Goal: Task Accomplishment & Management: Complete application form

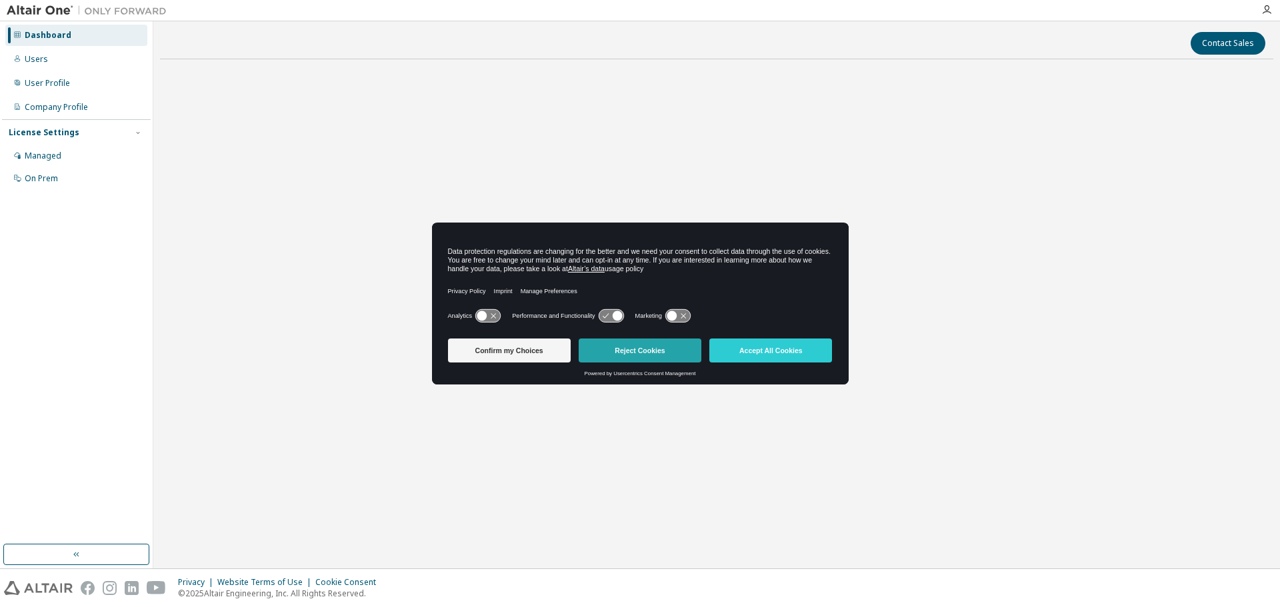
click at [637, 351] on button "Reject Cookies" at bounding box center [640, 351] width 123 height 24
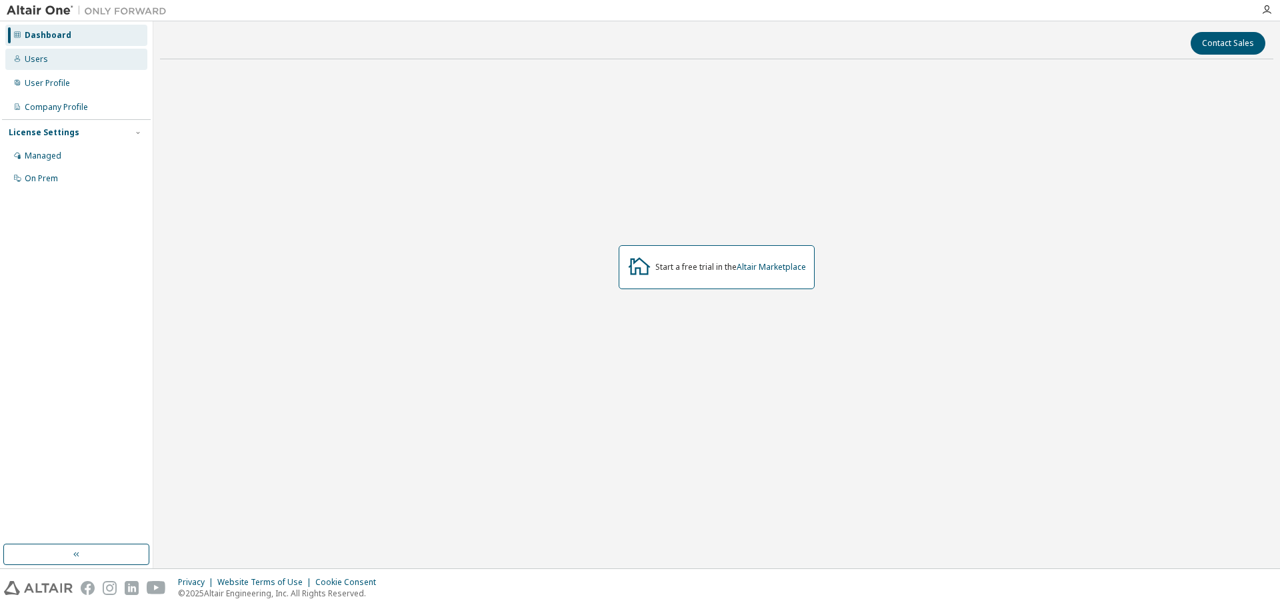
click at [47, 62] on div "Users" at bounding box center [76, 59] width 142 height 21
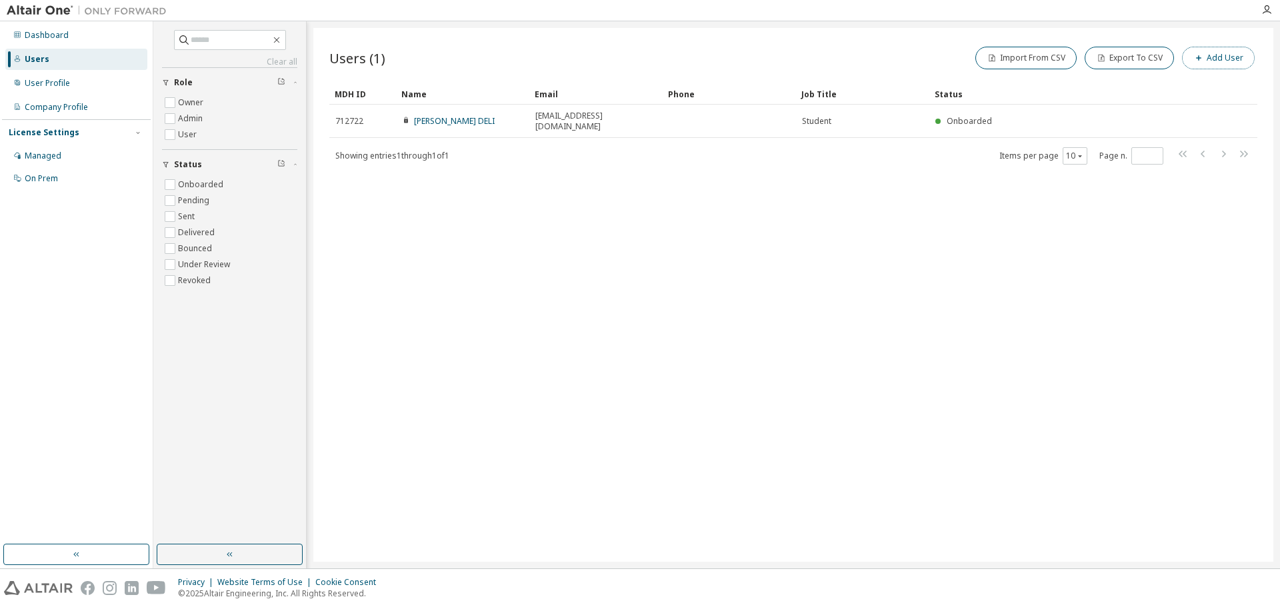
click at [1204, 53] on span "button" at bounding box center [1198, 58] width 11 height 11
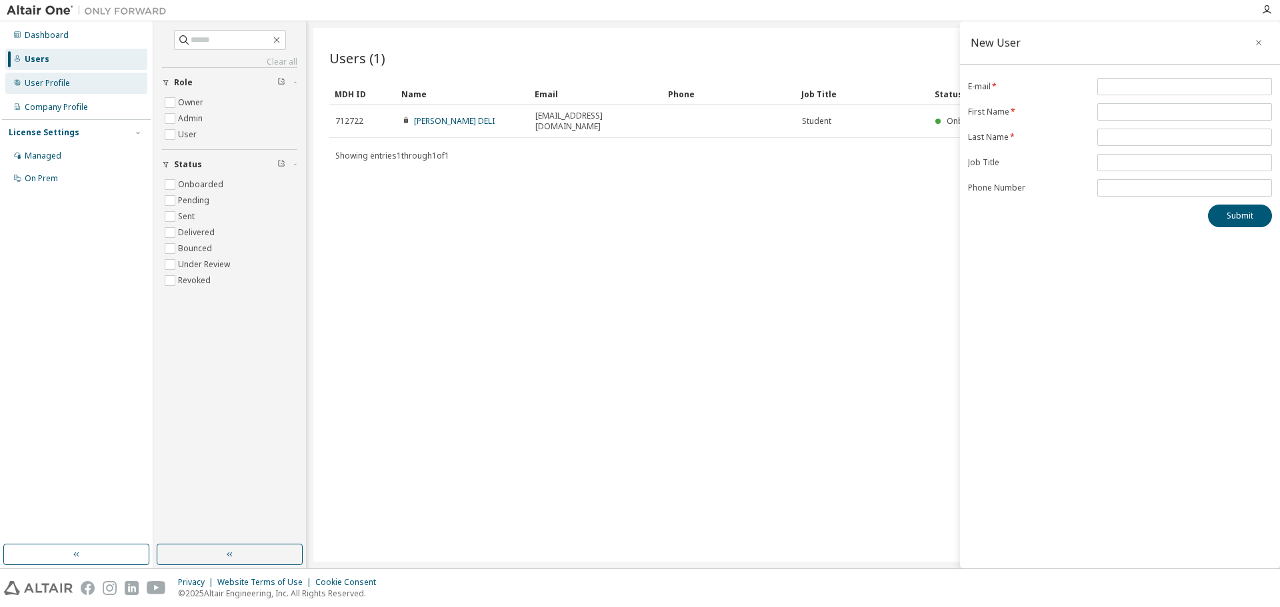
click at [91, 86] on div "User Profile" at bounding box center [76, 83] width 142 height 21
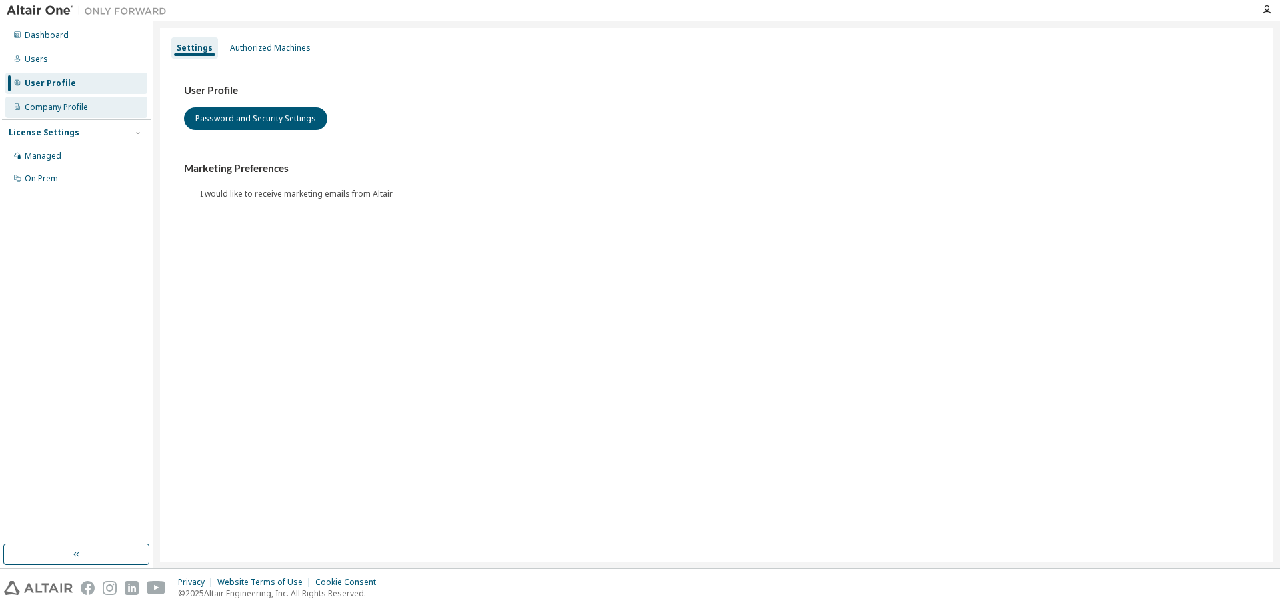
click at [75, 105] on div "Company Profile" at bounding box center [56, 107] width 63 height 11
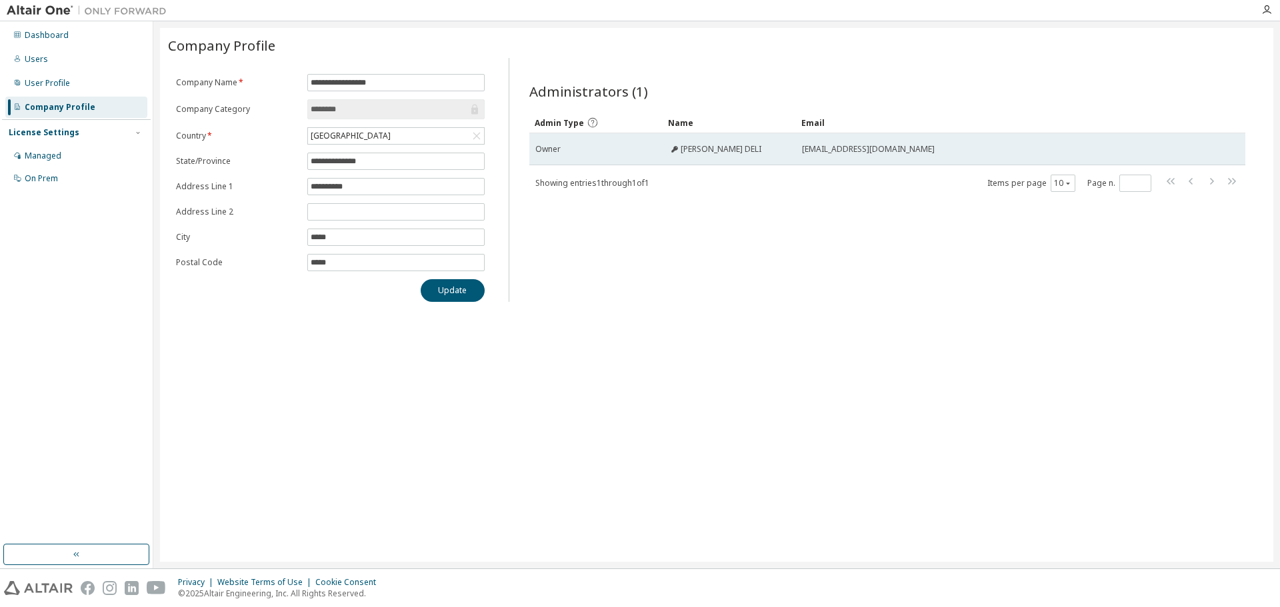
click at [616, 141] on td "Owner" at bounding box center [595, 149] width 133 height 32
click at [748, 145] on div "[PERSON_NAME] DELI" at bounding box center [729, 149] width 121 height 11
click at [693, 150] on span "[PERSON_NAME] DELI" at bounding box center [721, 149] width 81 height 11
click at [676, 150] on icon at bounding box center [674, 149] width 7 height 7
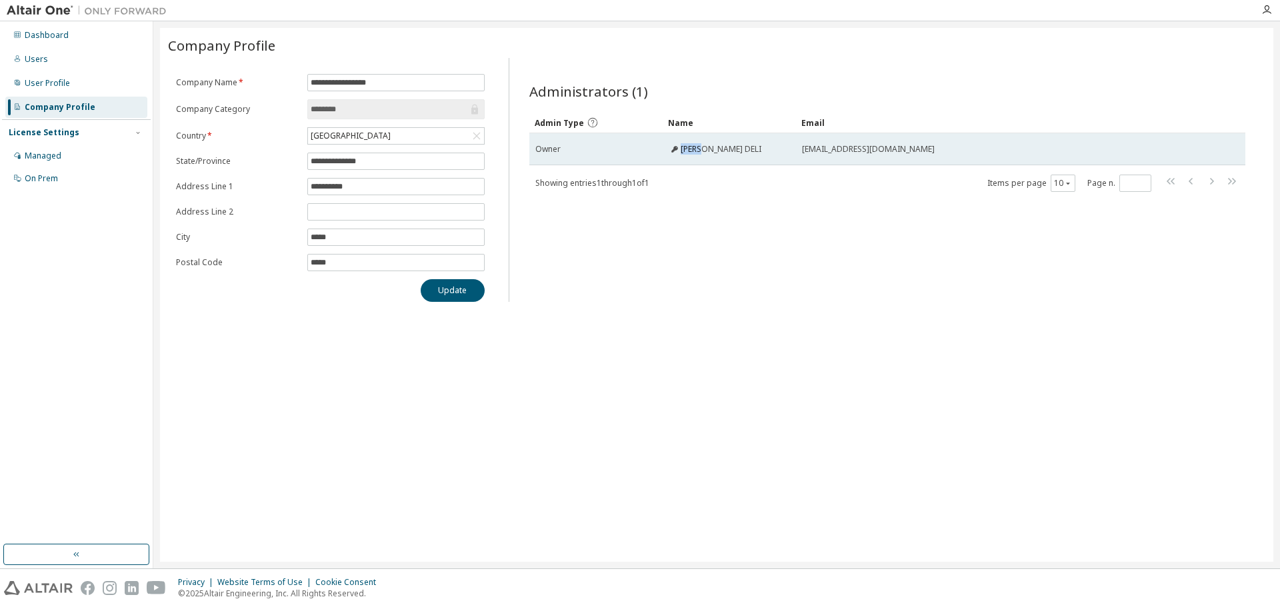
click at [676, 150] on icon at bounding box center [674, 149] width 7 height 7
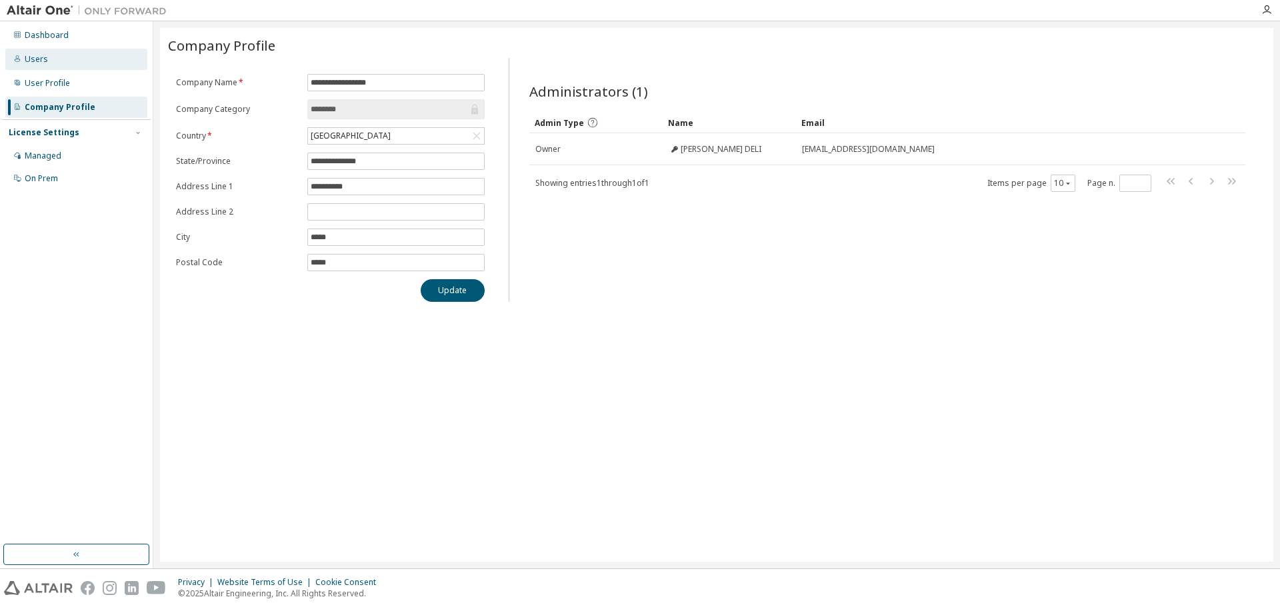
click at [79, 65] on div "Users" at bounding box center [76, 59] width 142 height 21
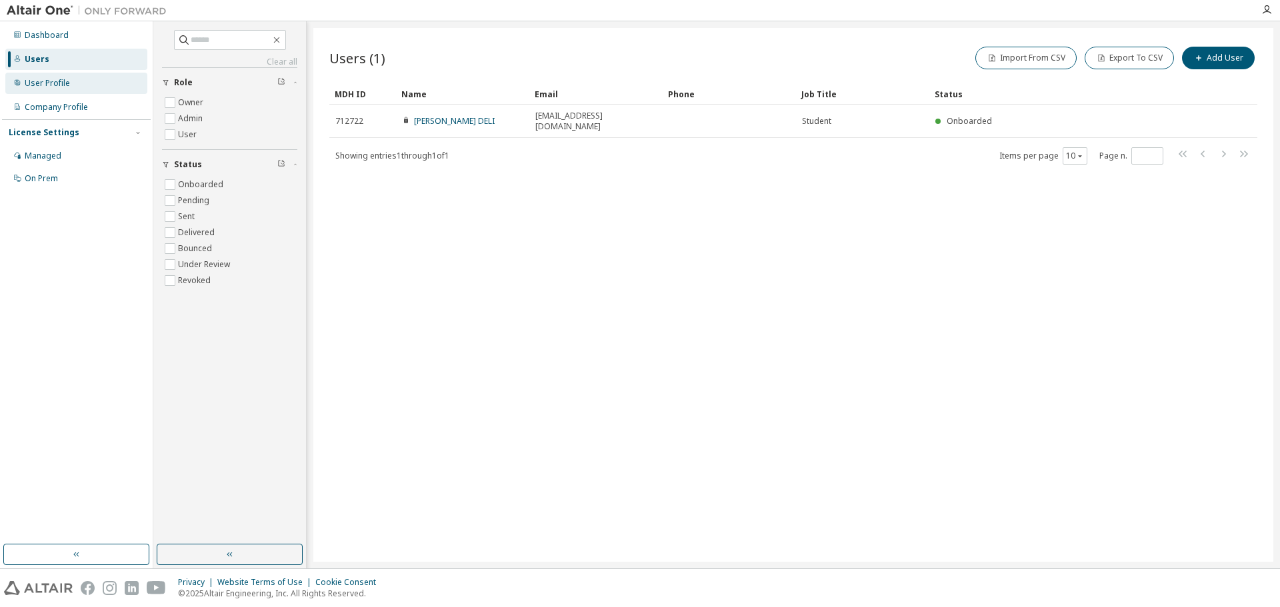
click at [74, 85] on div "User Profile" at bounding box center [76, 83] width 142 height 21
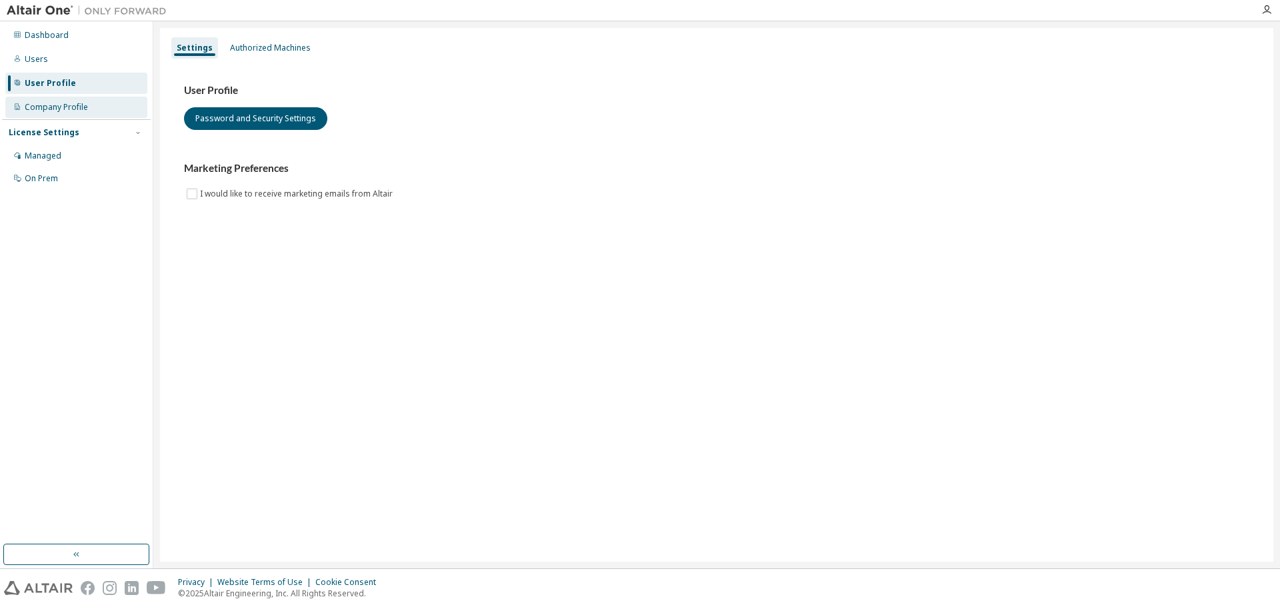
click at [87, 115] on div "Company Profile" at bounding box center [76, 107] width 142 height 21
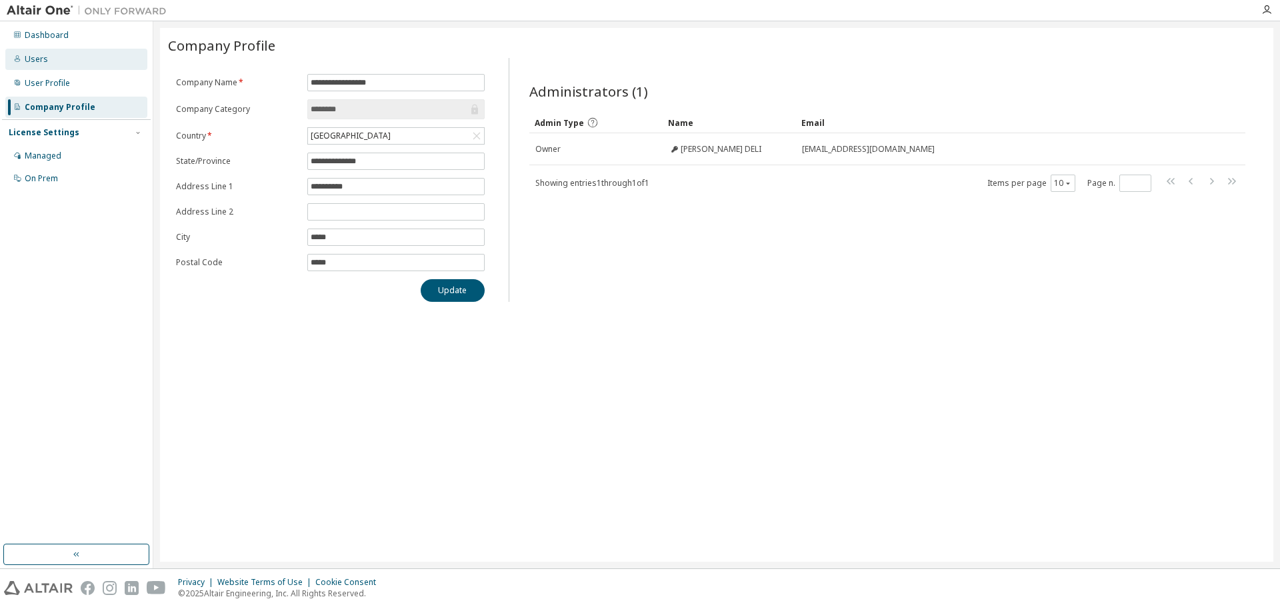
click at [62, 55] on div "Users" at bounding box center [76, 59] width 142 height 21
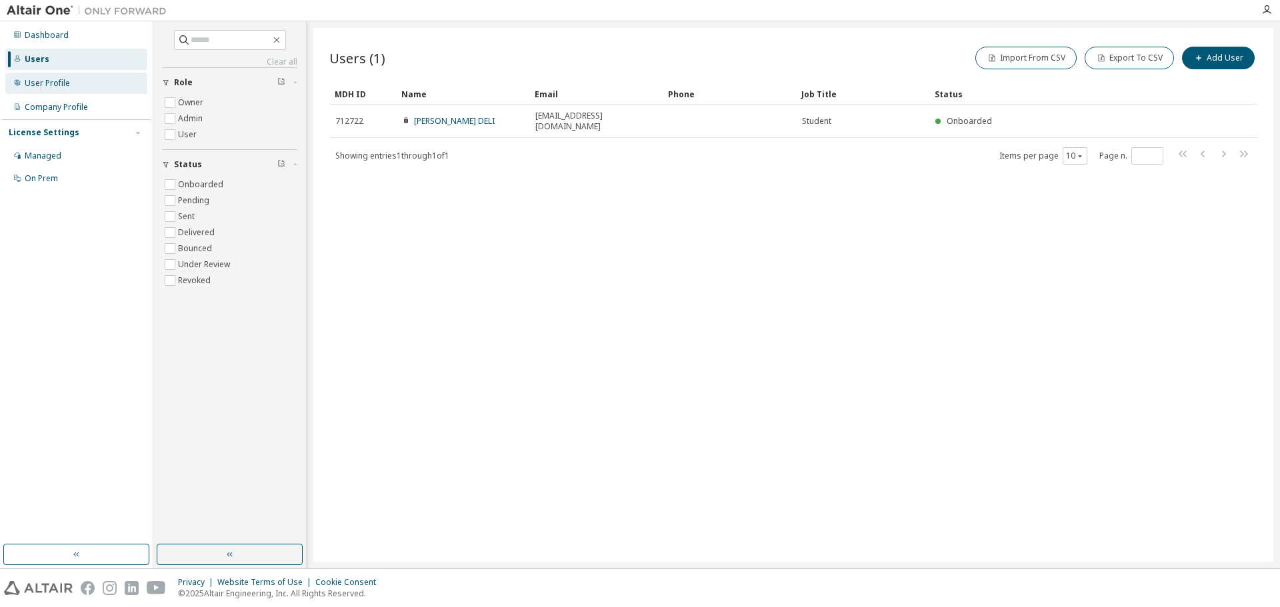
click at [83, 89] on div "User Profile" at bounding box center [76, 83] width 142 height 21
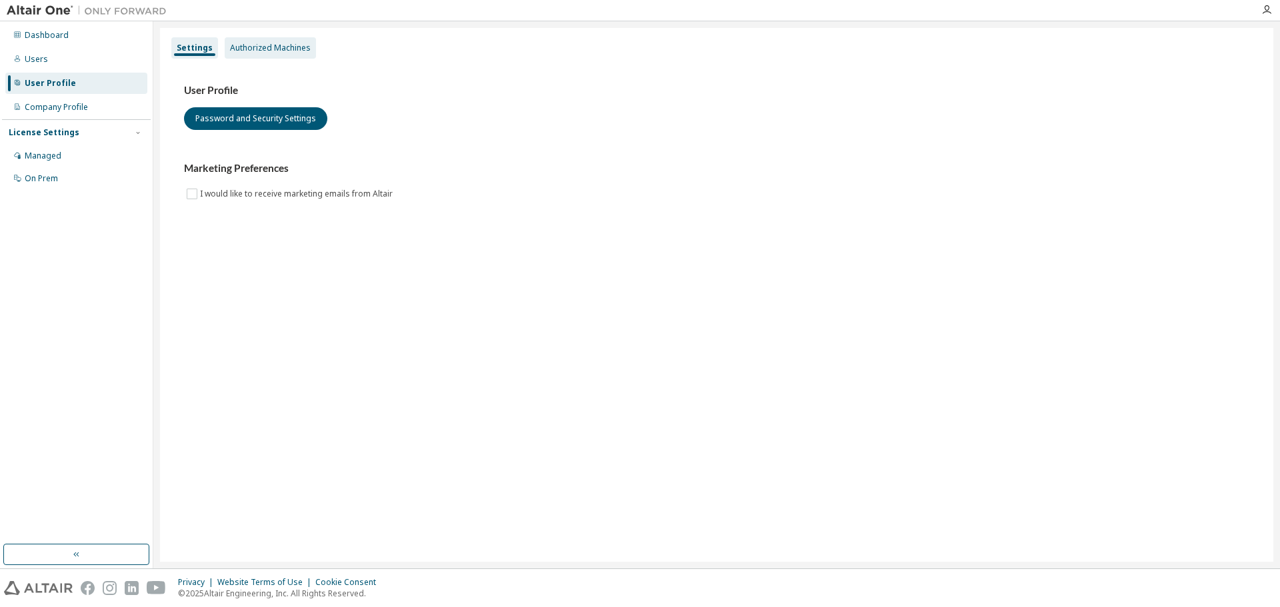
click at [281, 51] on div "Authorized Machines" at bounding box center [270, 48] width 81 height 11
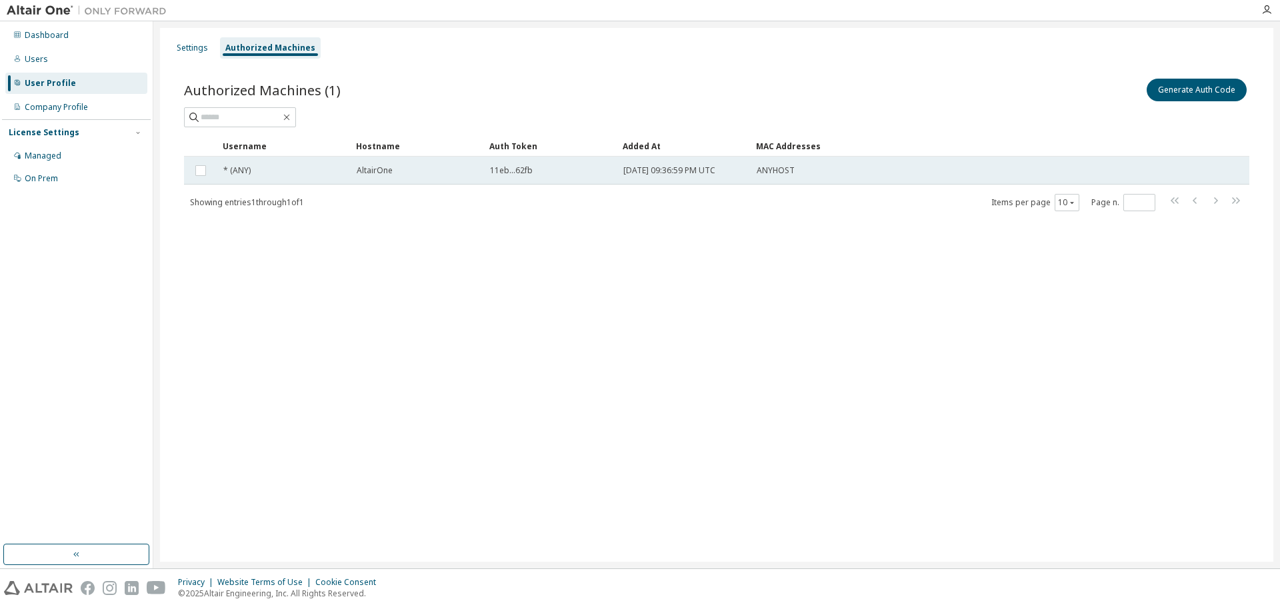
click at [742, 165] on div "[DATE] 09:36:59 PM UTC" at bounding box center [683, 170] width 121 height 11
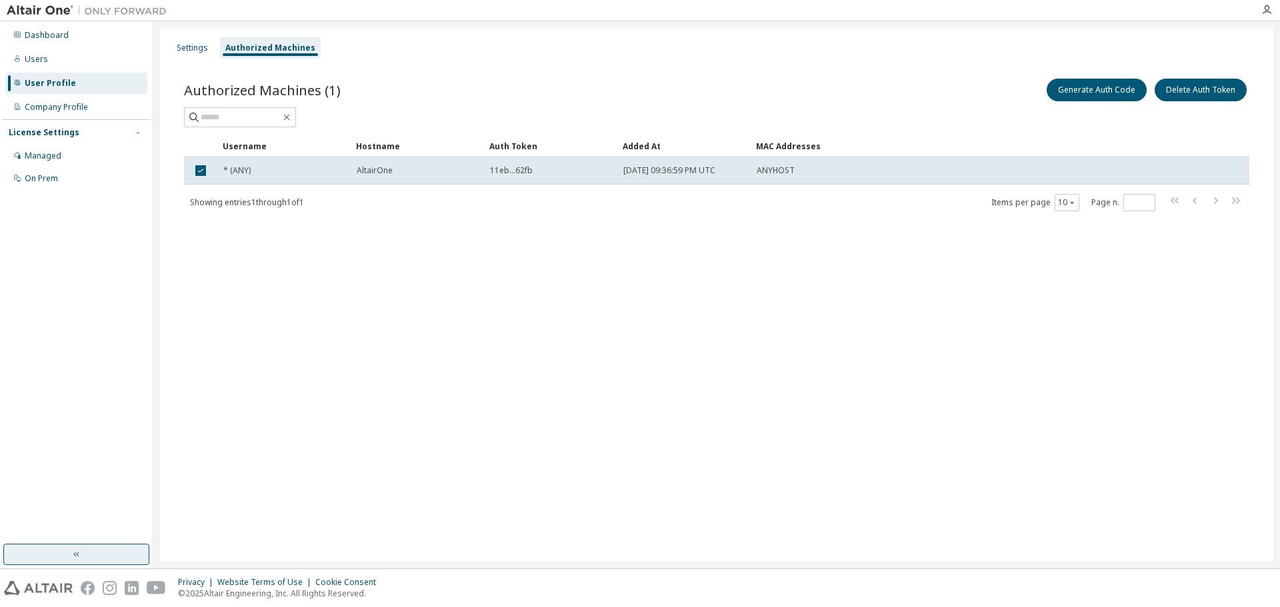
click at [89, 549] on button "button" at bounding box center [76, 554] width 146 height 21
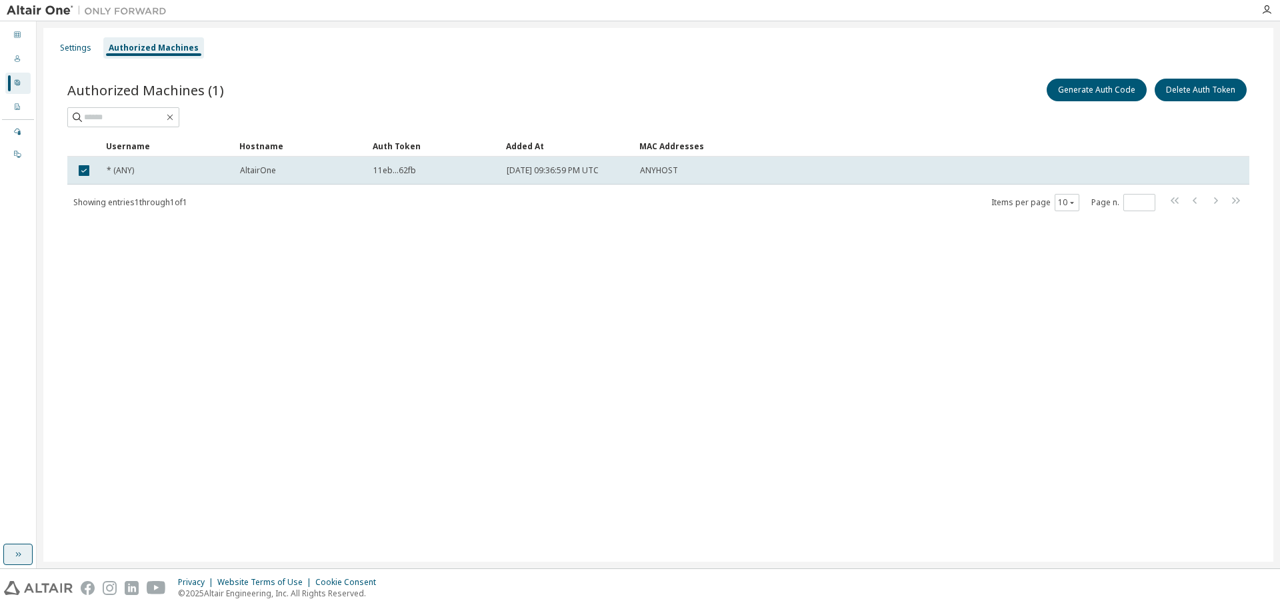
click at [14, 550] on icon "button" at bounding box center [18, 554] width 11 height 11
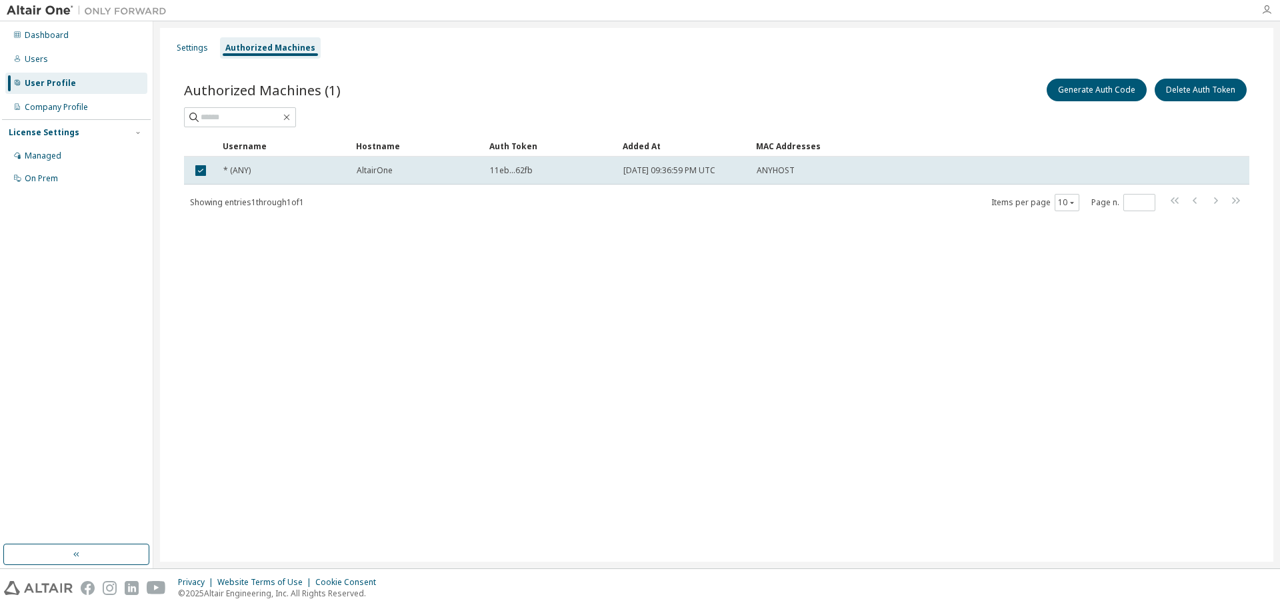
click at [1270, 7] on icon "button" at bounding box center [1266, 10] width 11 height 11
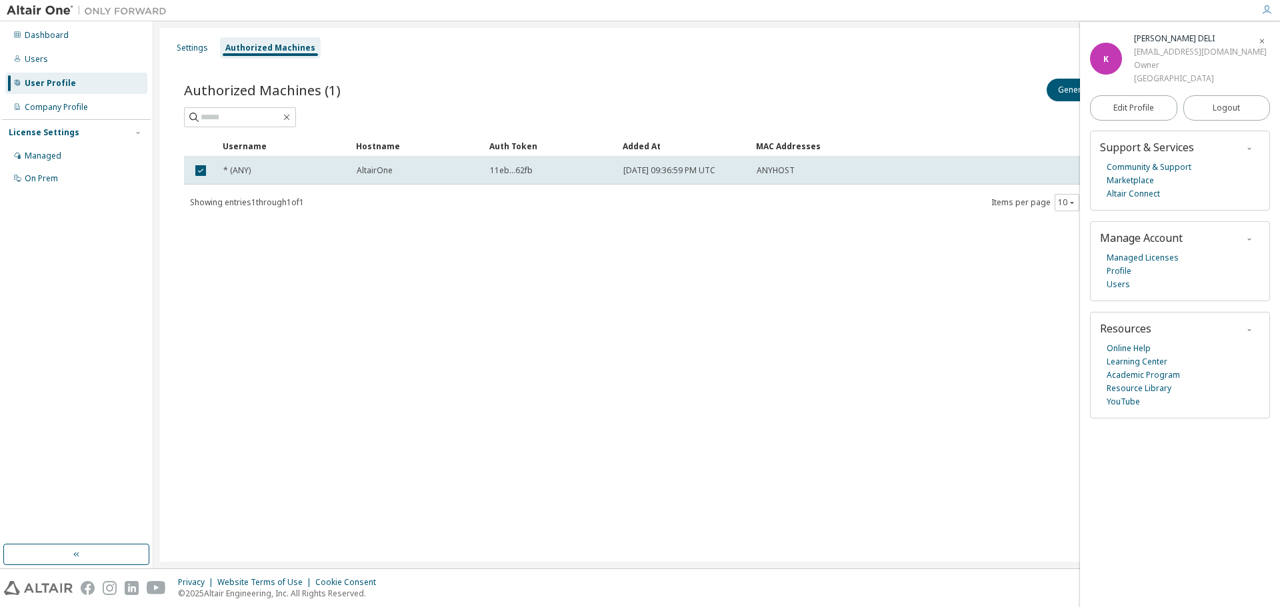
click at [54, 9] on img at bounding box center [90, 10] width 167 height 13
click at [48, 39] on div "Dashboard" at bounding box center [47, 35] width 44 height 11
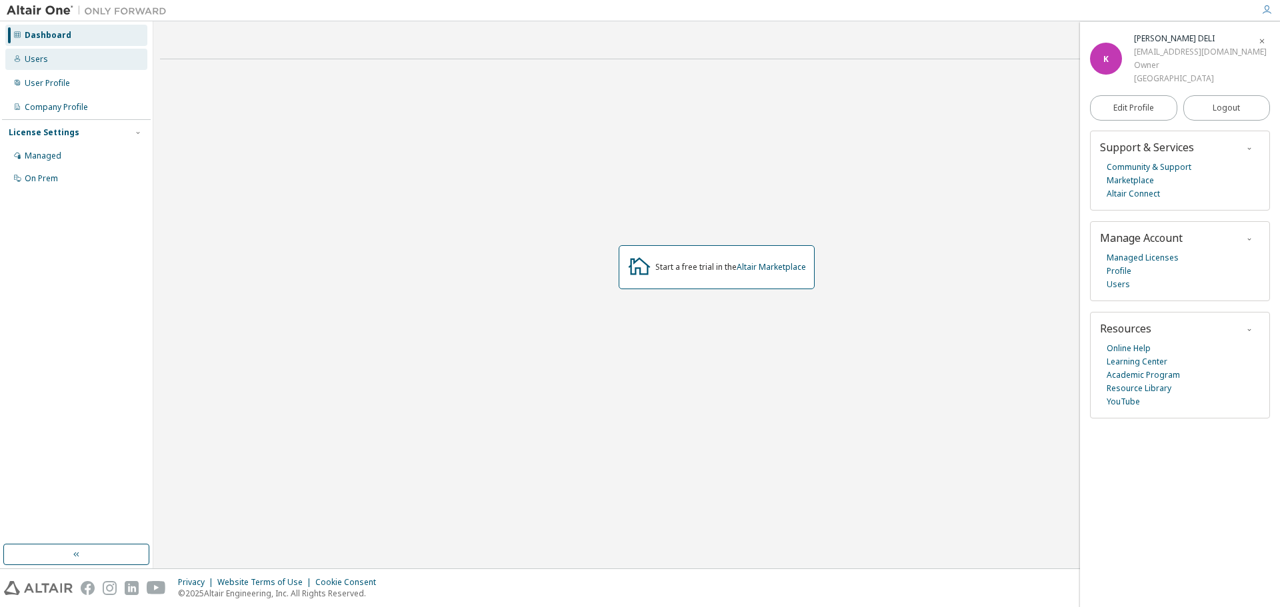
click at [83, 58] on div "Users" at bounding box center [76, 59] width 142 height 21
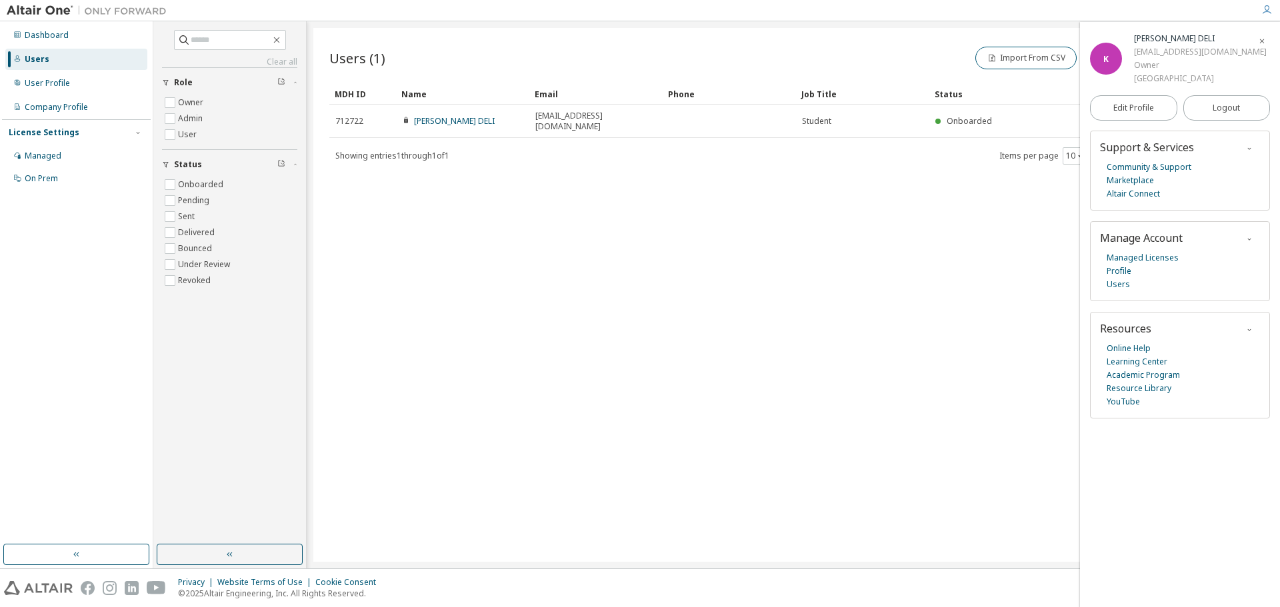
click at [1268, 43] on span "button" at bounding box center [1261, 40] width 13 height 21
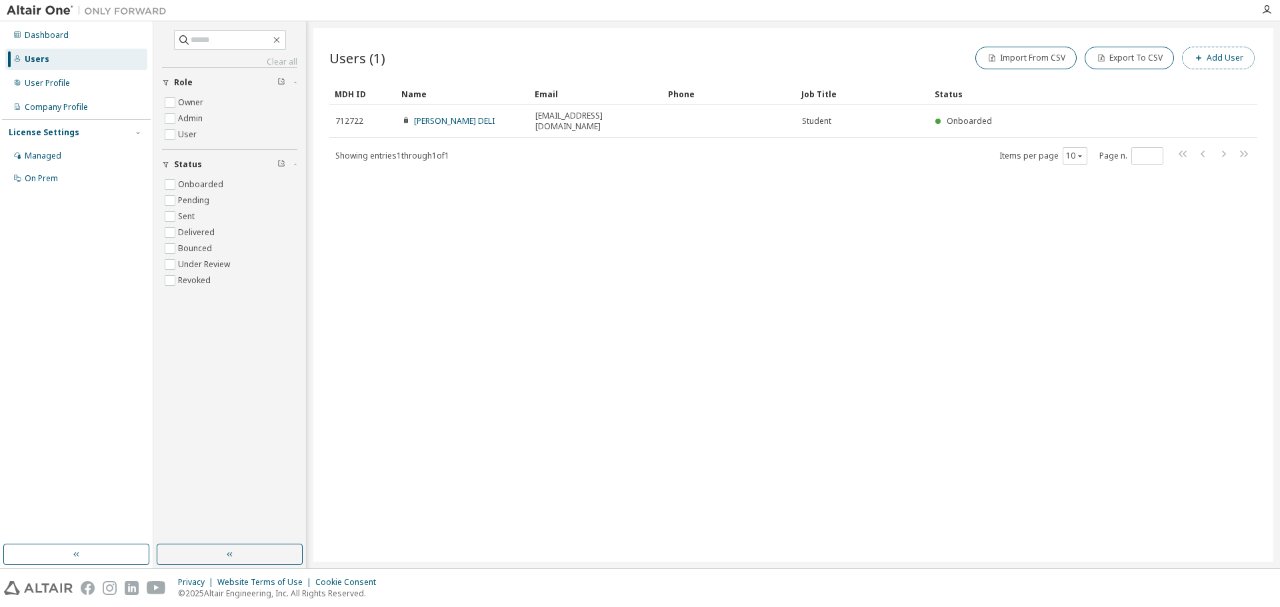
click at [1220, 63] on button "Add User" at bounding box center [1218, 58] width 73 height 23
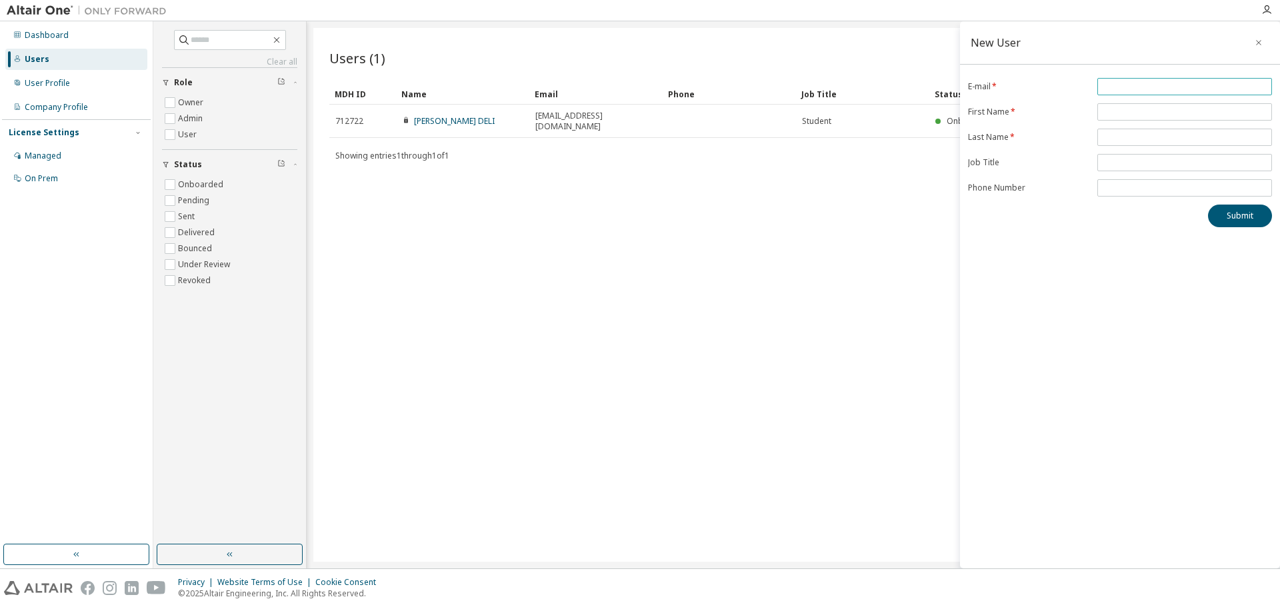
click at [1128, 85] on input "email" at bounding box center [1184, 86] width 168 height 11
type input "**********"
click at [1168, 106] on span at bounding box center [1184, 111] width 175 height 17
click at [1175, 115] on input "text" at bounding box center [1184, 112] width 168 height 11
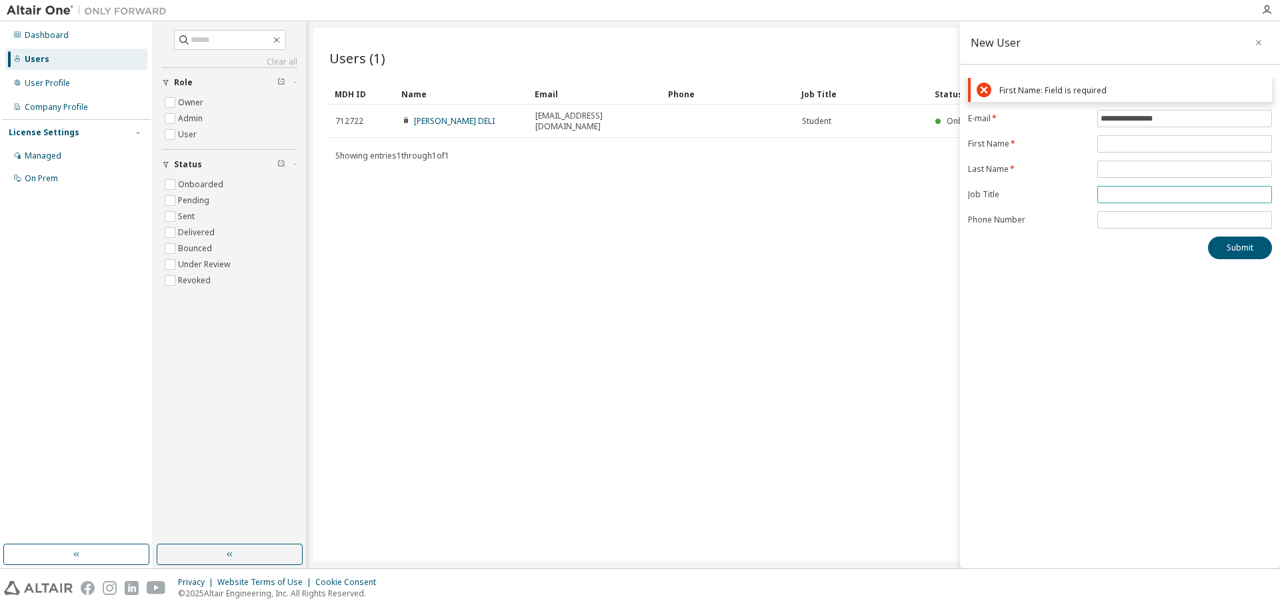
click at [1144, 201] on div "**********" at bounding box center [1120, 168] width 320 height 181
click at [1229, 251] on button "Submit" at bounding box center [1240, 248] width 64 height 23
click at [1124, 138] on span at bounding box center [1184, 143] width 175 height 17
click at [1127, 142] on input "text" at bounding box center [1184, 144] width 168 height 11
click at [1253, 45] on button "button" at bounding box center [1258, 42] width 21 height 21
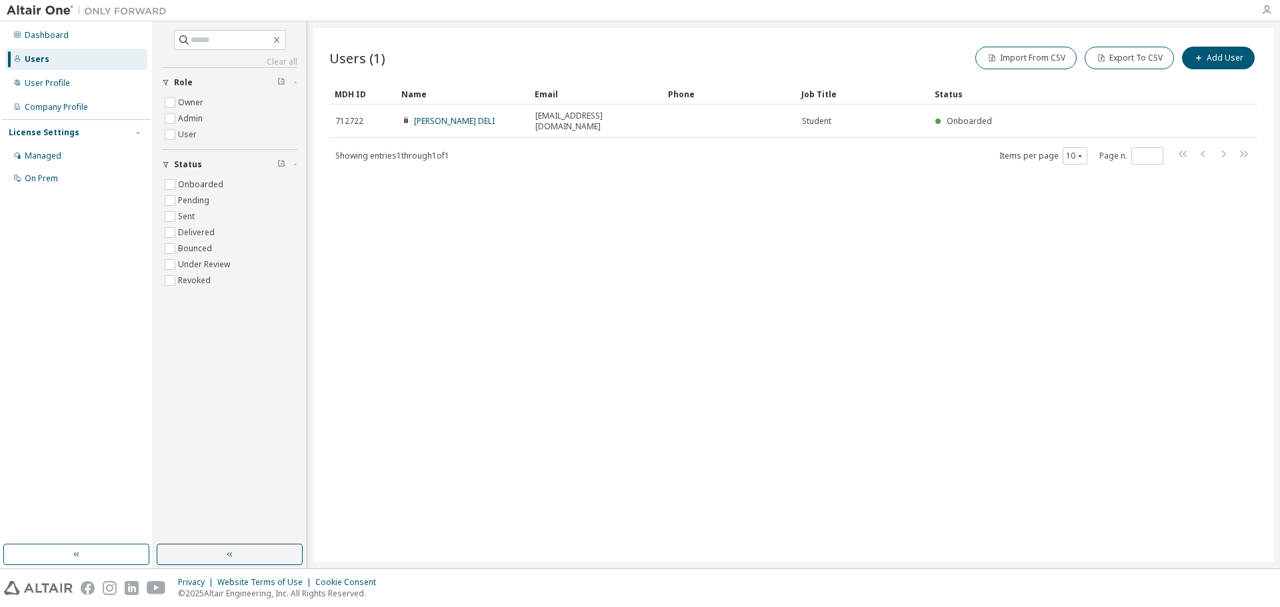
click at [1264, 6] on icon "button" at bounding box center [1266, 10] width 11 height 11
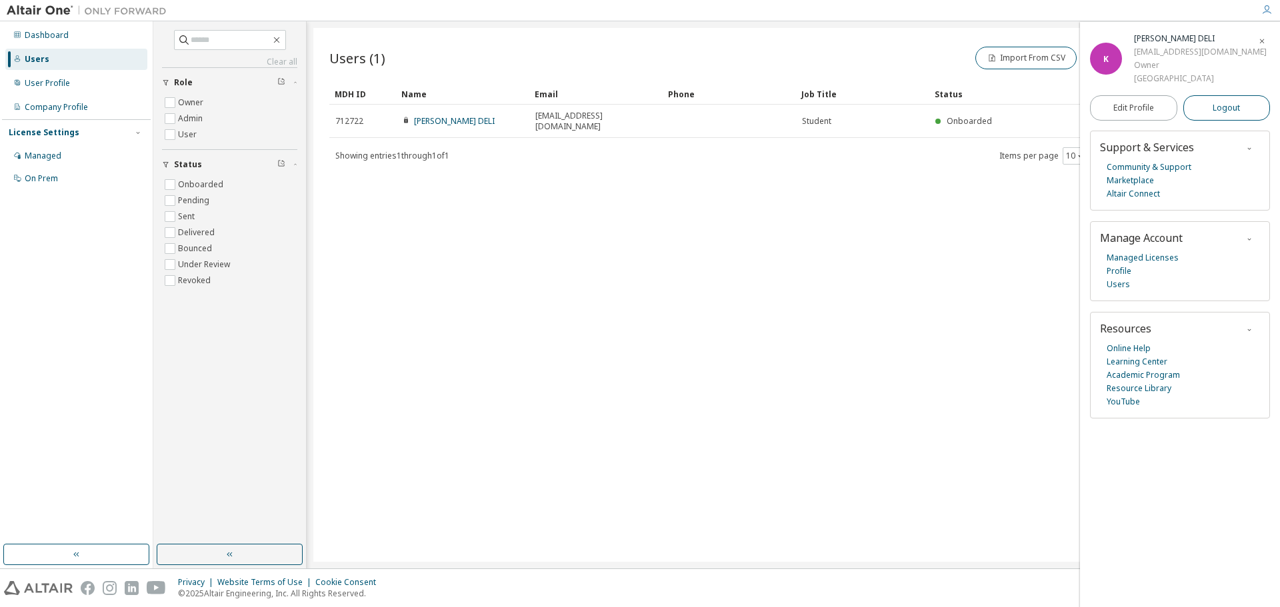
click at [1211, 121] on button "Logout" at bounding box center [1226, 107] width 87 height 25
